Goal: Navigation & Orientation: Find specific page/section

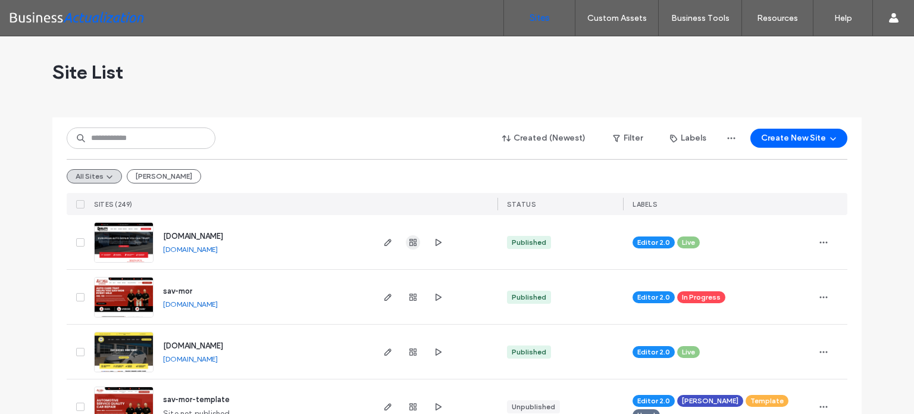
click at [408, 241] on icon "button" at bounding box center [413, 242] width 10 height 10
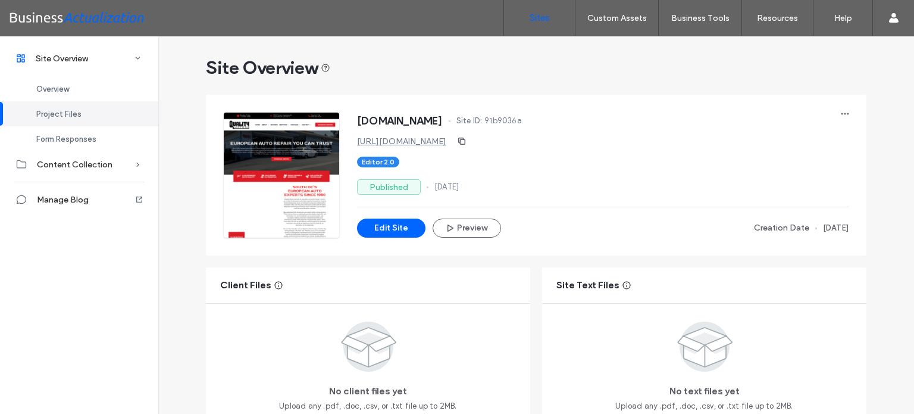
click at [543, 18] on label "Sites" at bounding box center [540, 17] width 20 height 11
